Goal: Information Seeking & Learning: Learn about a topic

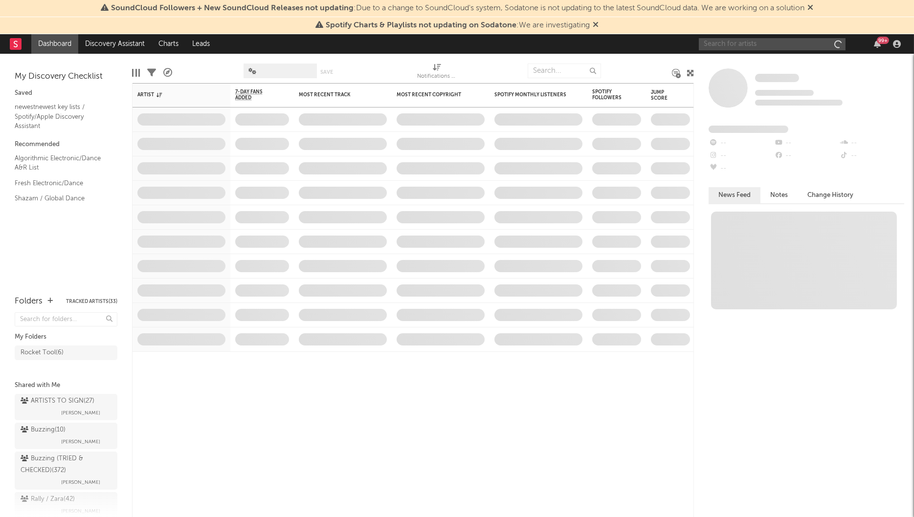
click at [723, 43] on input "text" at bounding box center [772, 44] width 147 height 12
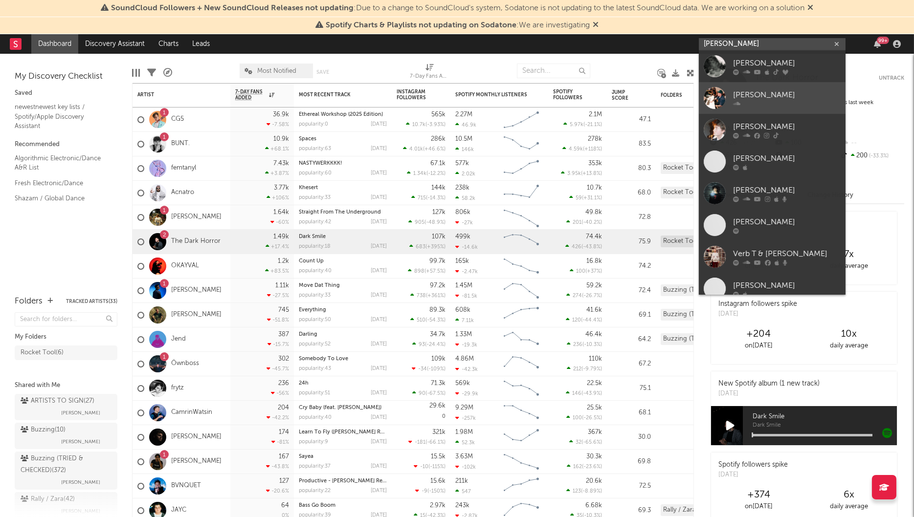
type input "harry t"
click at [756, 94] on div "[PERSON_NAME]" at bounding box center [787, 95] width 108 height 12
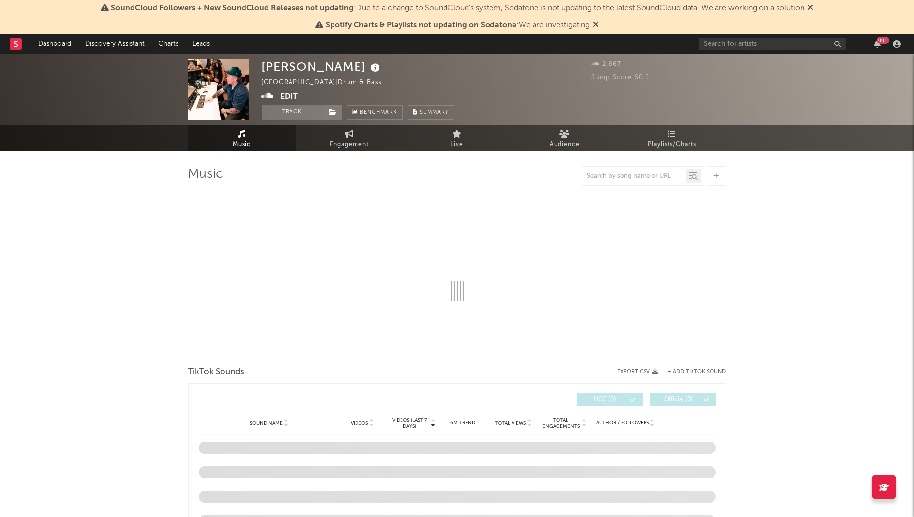
select select "1w"
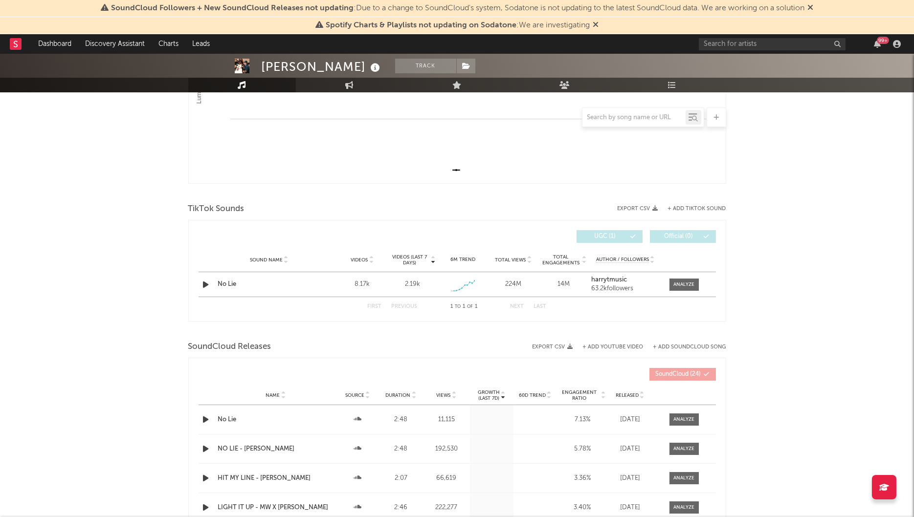
scroll to position [373, 0]
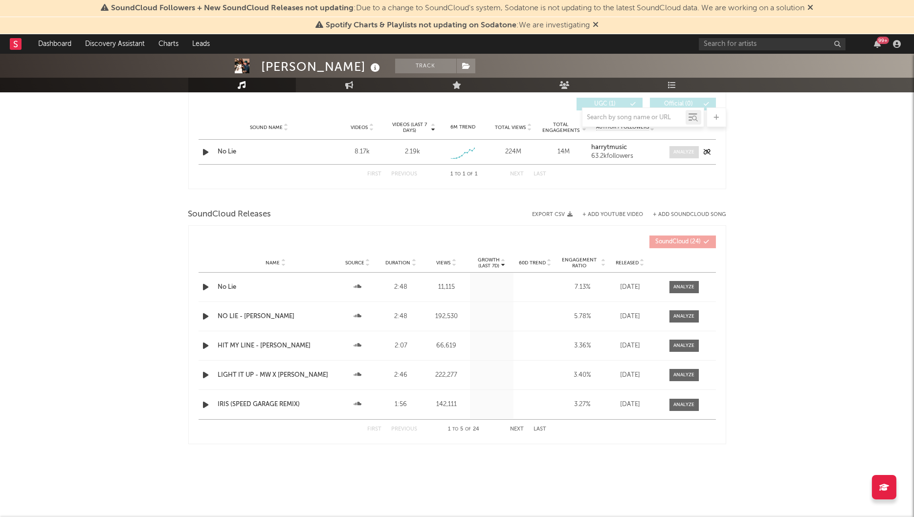
click at [686, 153] on div at bounding box center [683, 152] width 21 height 7
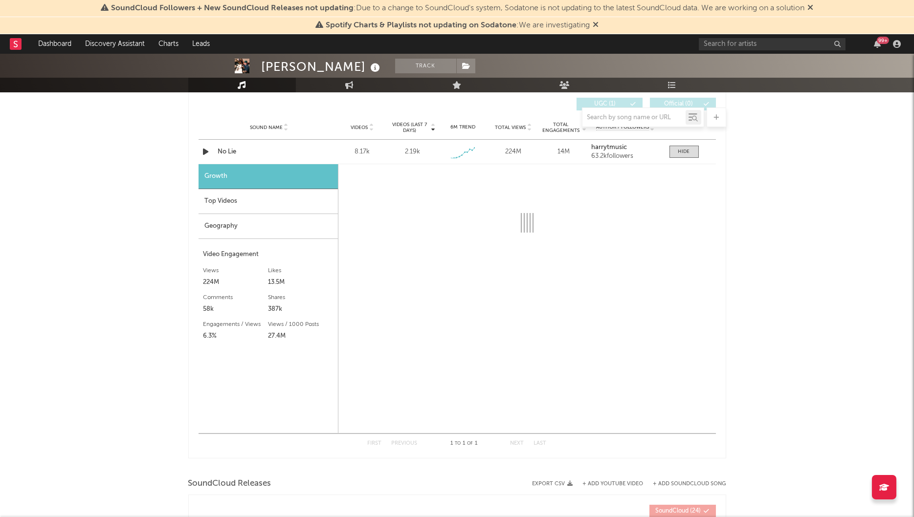
select select "1w"
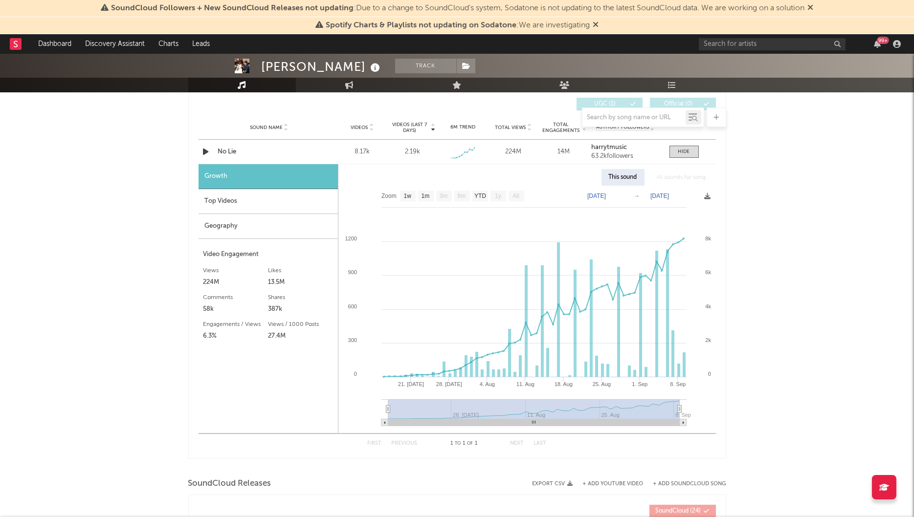
click at [261, 203] on div "Top Videos" at bounding box center [267, 201] width 139 height 25
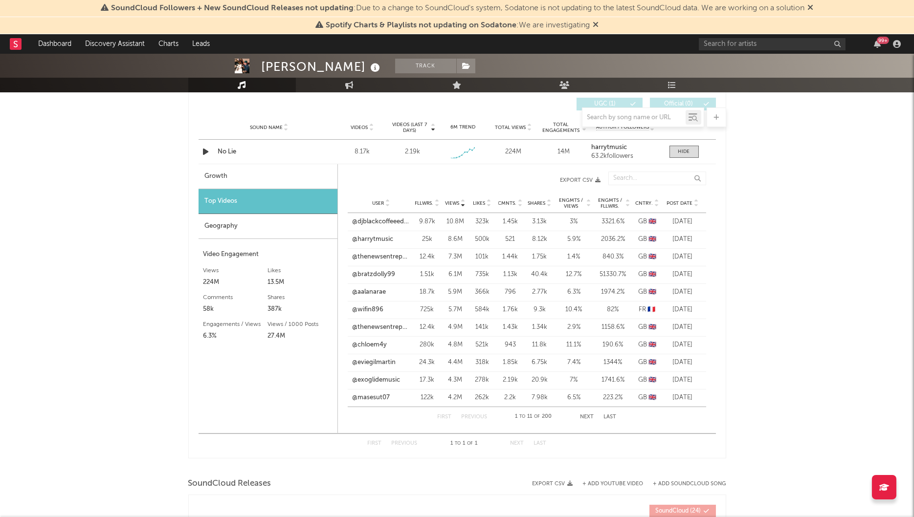
scroll to position [0, 0]
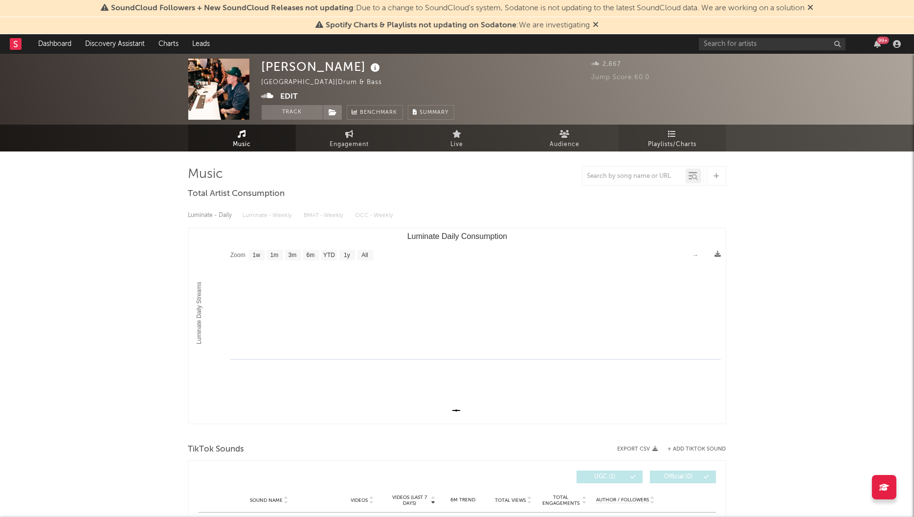
click at [671, 141] on span "Playlists/Charts" at bounding box center [672, 145] width 48 height 12
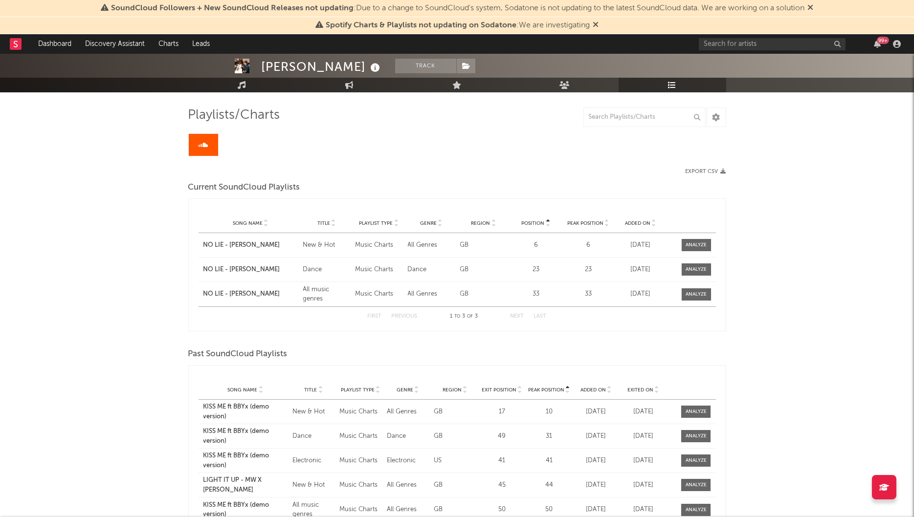
scroll to position [59, 0]
click at [333, 249] on div "New & Hot" at bounding box center [326, 246] width 47 height 10
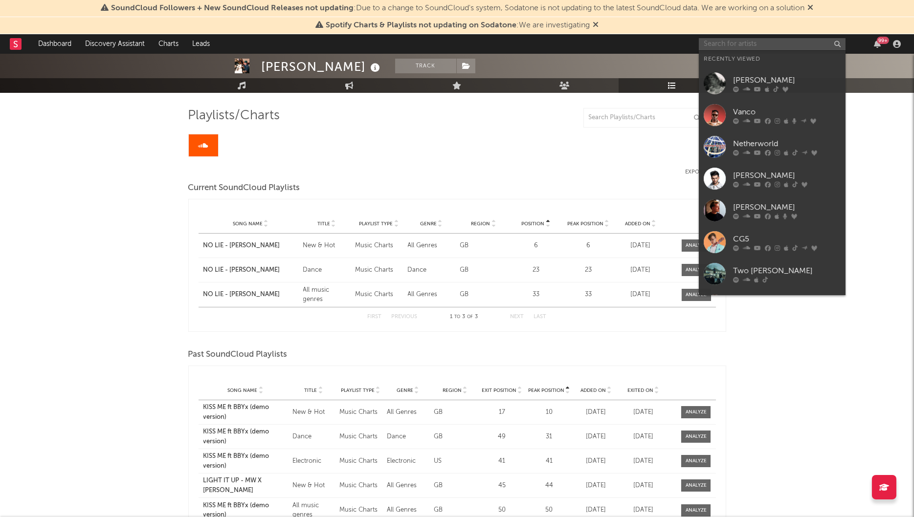
click at [721, 47] on input "text" at bounding box center [772, 44] width 147 height 12
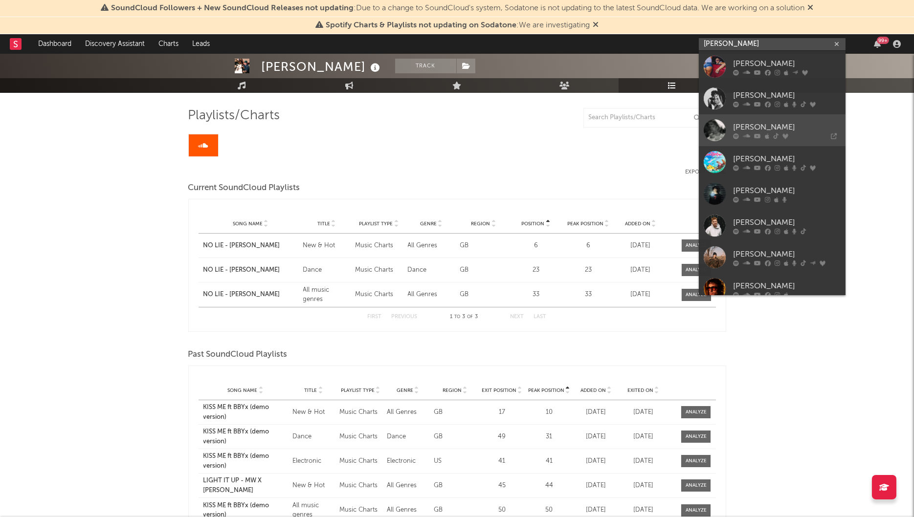
type input "harry t"
click at [758, 121] on link "[PERSON_NAME]" at bounding box center [772, 130] width 147 height 32
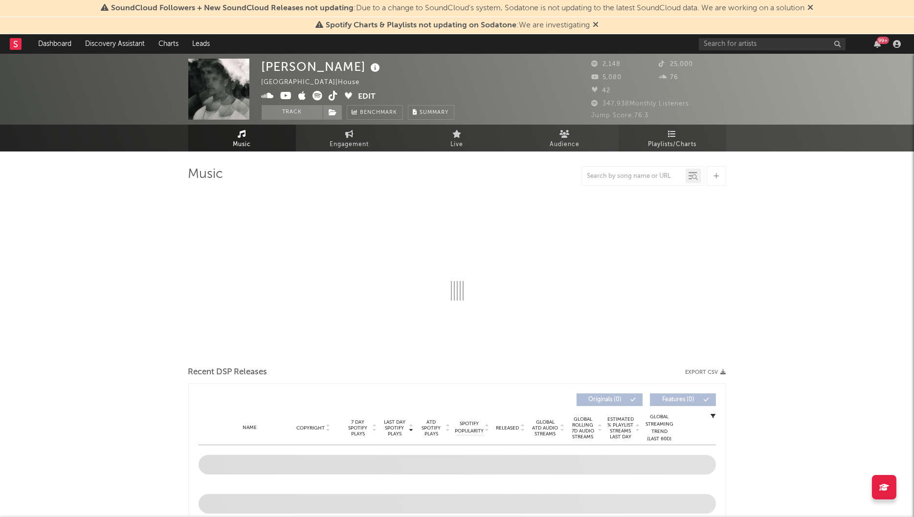
click at [677, 141] on span "Playlists/Charts" at bounding box center [672, 145] width 48 height 12
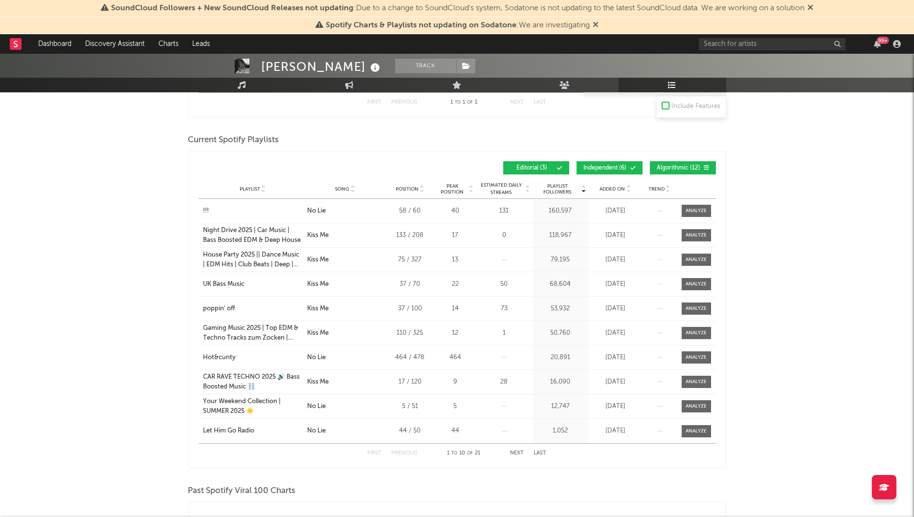
scroll to position [240, 0]
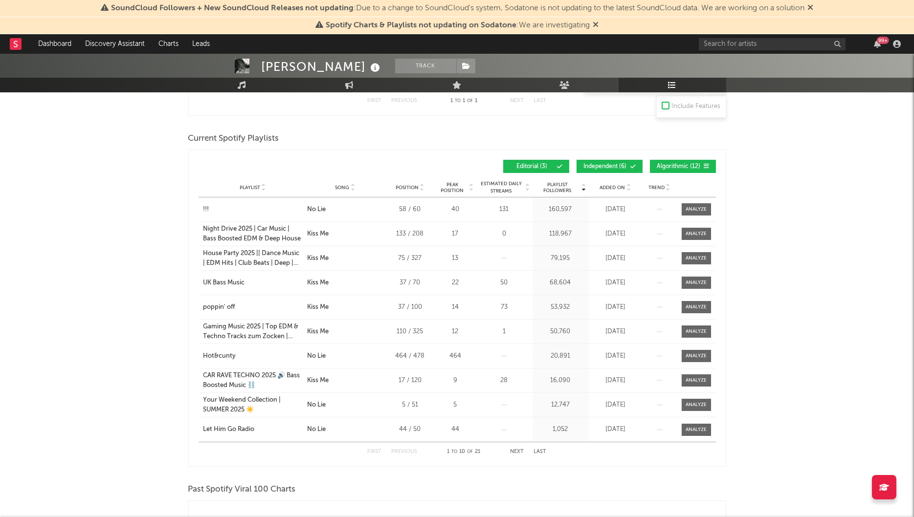
click at [625, 165] on span "Independent ( 6 )" at bounding box center [605, 167] width 45 height 6
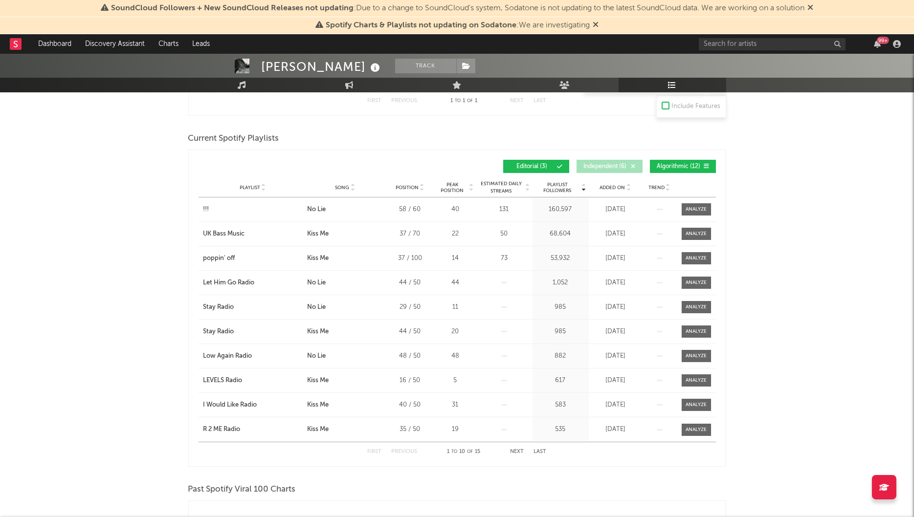
click at [528, 164] on span "Editorial ( 3 )" at bounding box center [531, 167] width 45 height 6
click at [629, 189] on icon at bounding box center [628, 190] width 5 height 4
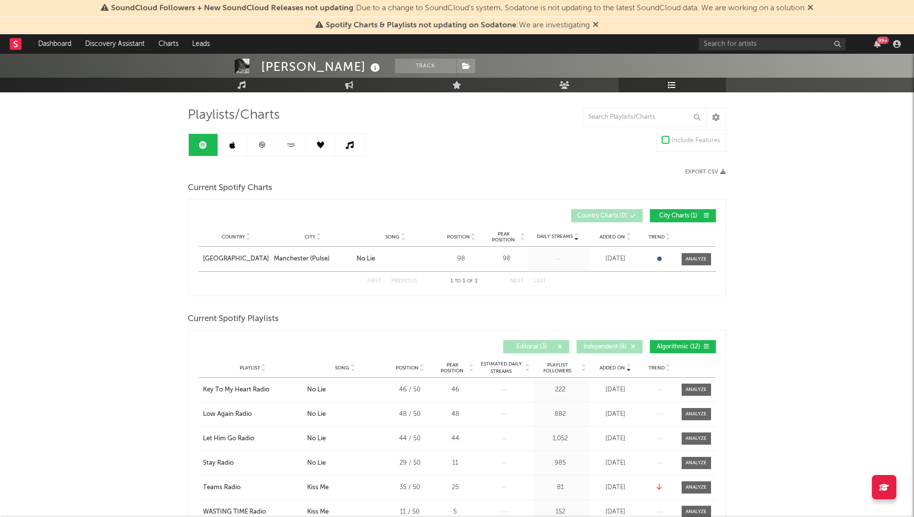
scroll to position [0, 0]
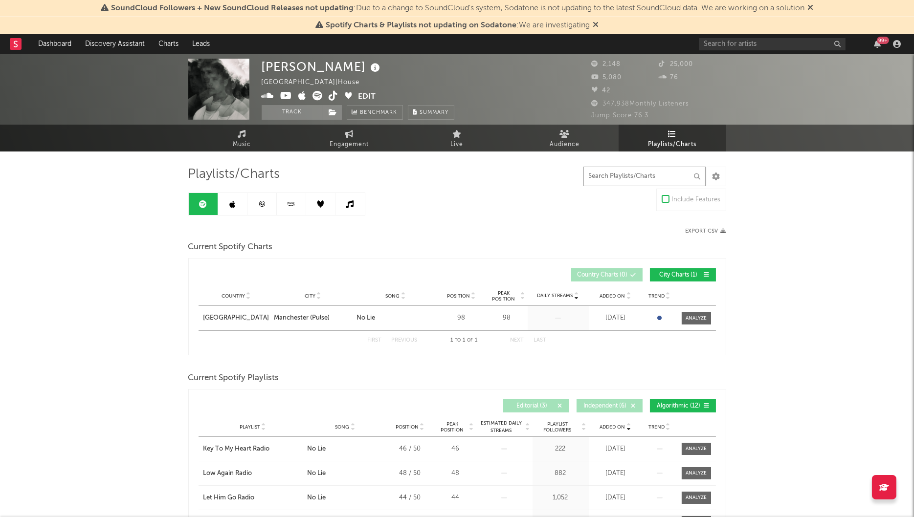
click at [617, 177] on input "text" at bounding box center [644, 177] width 122 height 20
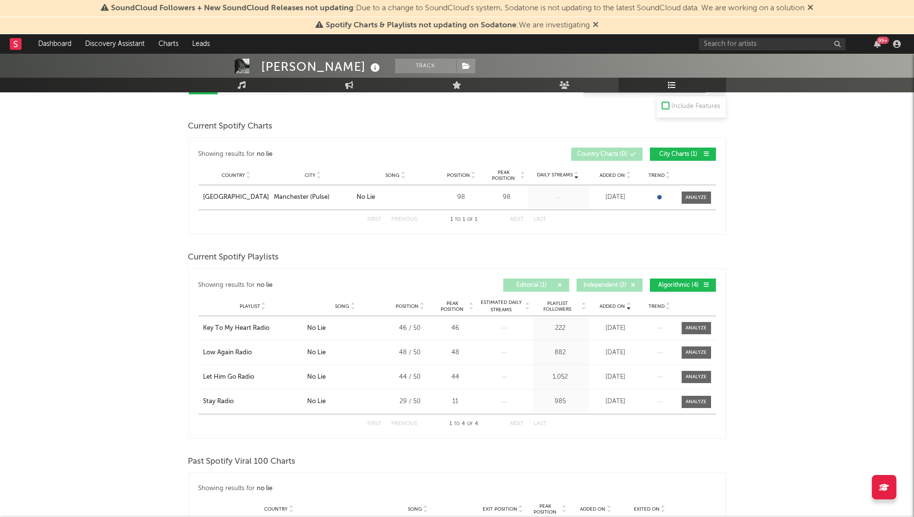
scroll to position [147, 0]
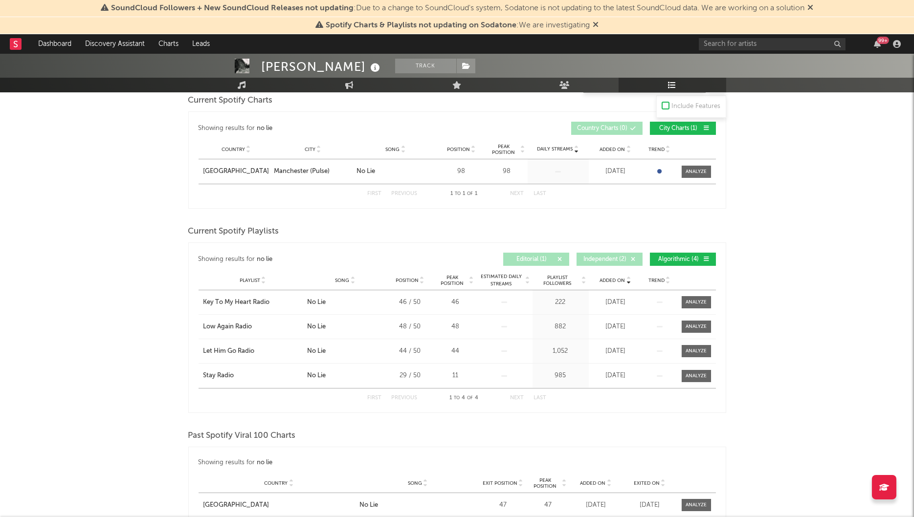
type input "no lie"
click at [145, 324] on div "[PERSON_NAME] Track [GEOGRAPHIC_DATA] | House Edit Track Benchmark Summary 2,14…" at bounding box center [457, 454] width 914 height 1094
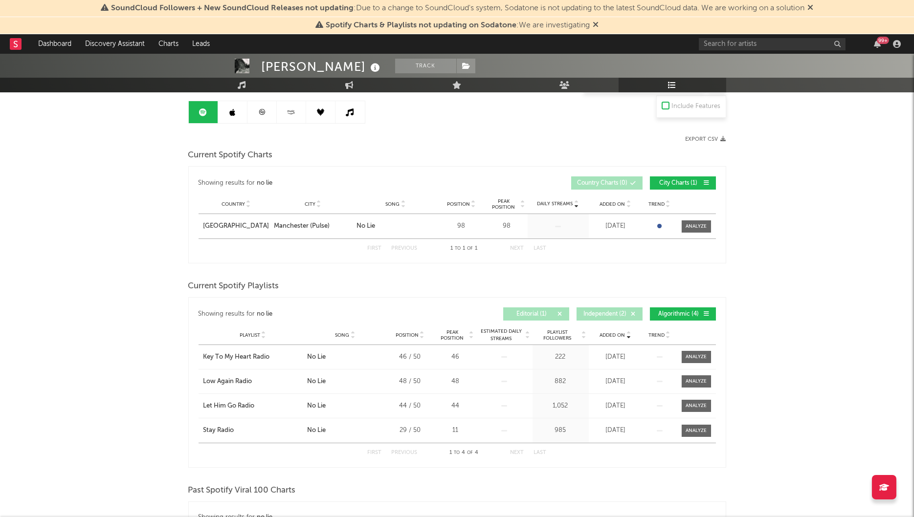
scroll to position [91, 0]
click at [535, 307] on div "Showing results for no lie Added On Playlist Song Position Peak Position Playli…" at bounding box center [456, 314] width 517 height 23
click at [529, 312] on span "Editorial ( 1 )" at bounding box center [531, 315] width 45 height 6
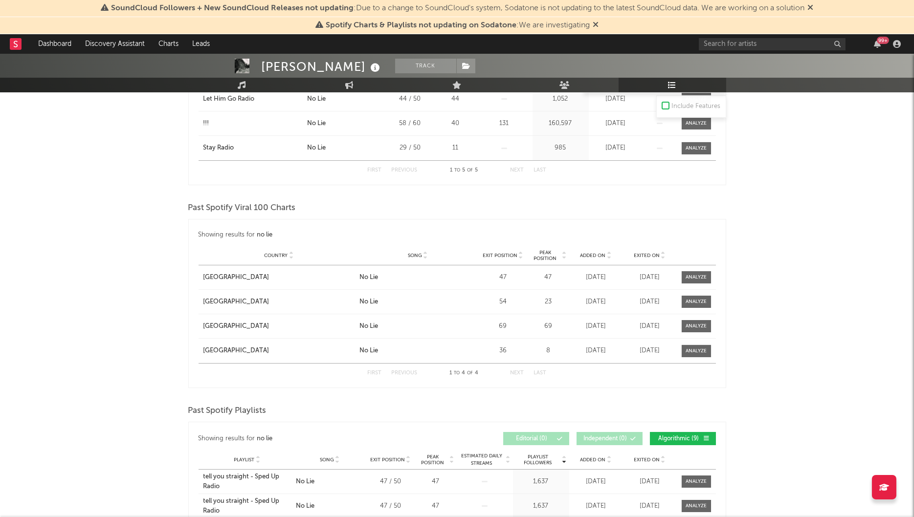
scroll to position [397, 0]
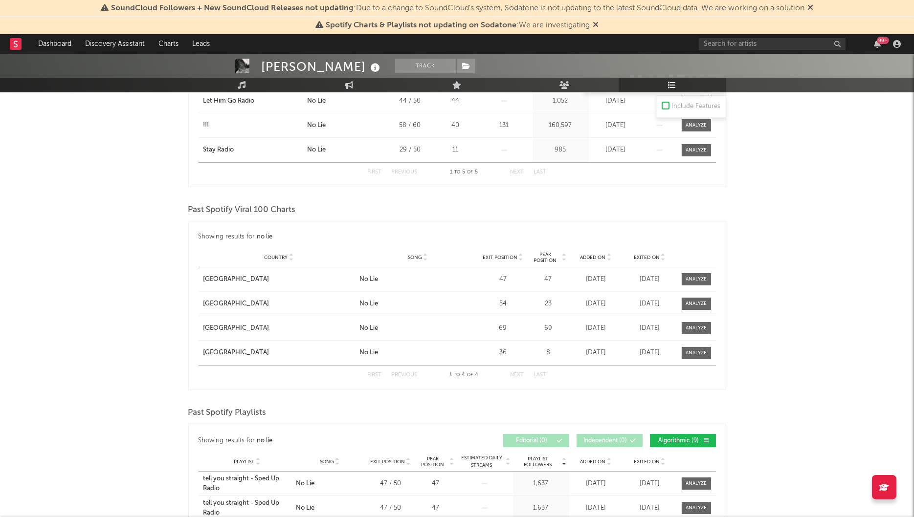
click at [662, 260] on icon at bounding box center [662, 260] width 5 height 4
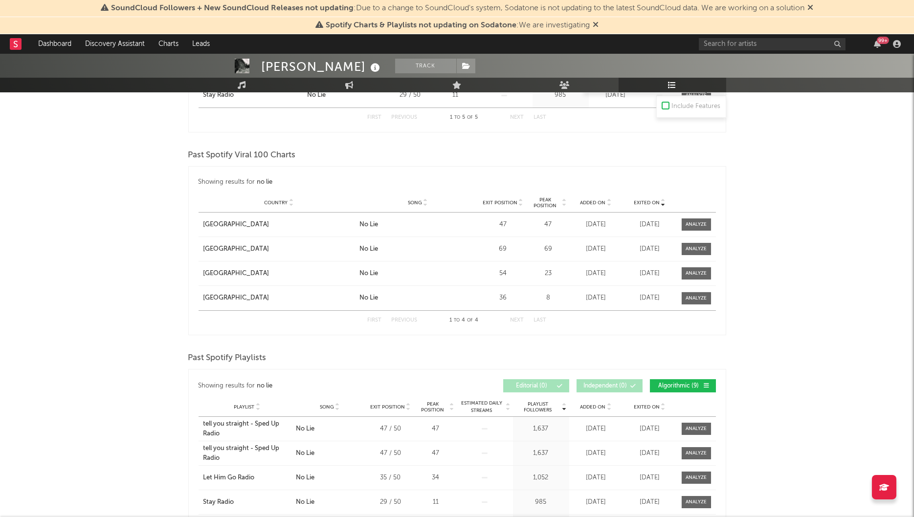
scroll to position [454, 0]
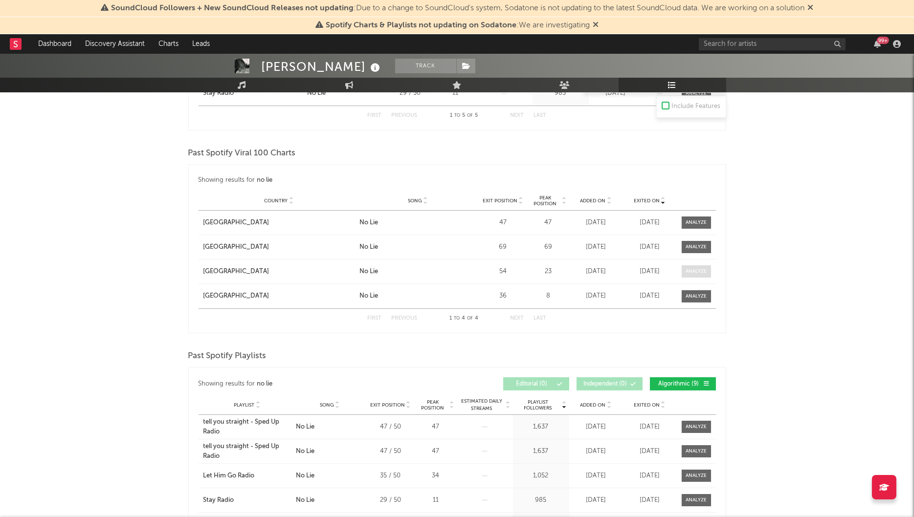
click at [697, 273] on div at bounding box center [695, 271] width 21 height 7
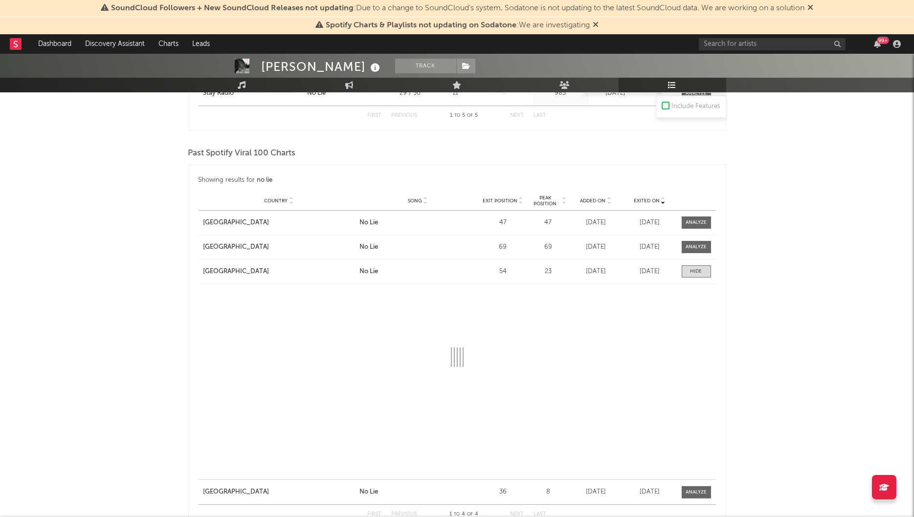
select select "1w"
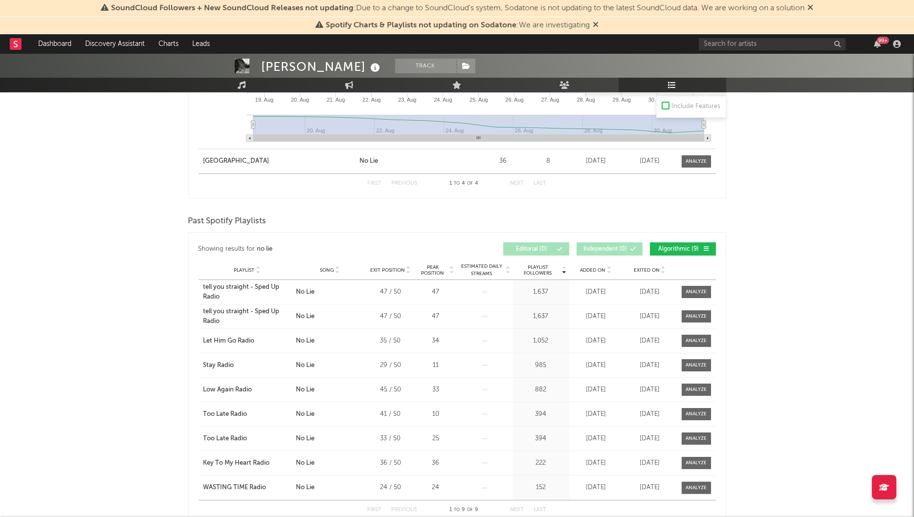
scroll to position [851, 0]
